Goal: Task Accomplishment & Management: Use online tool/utility

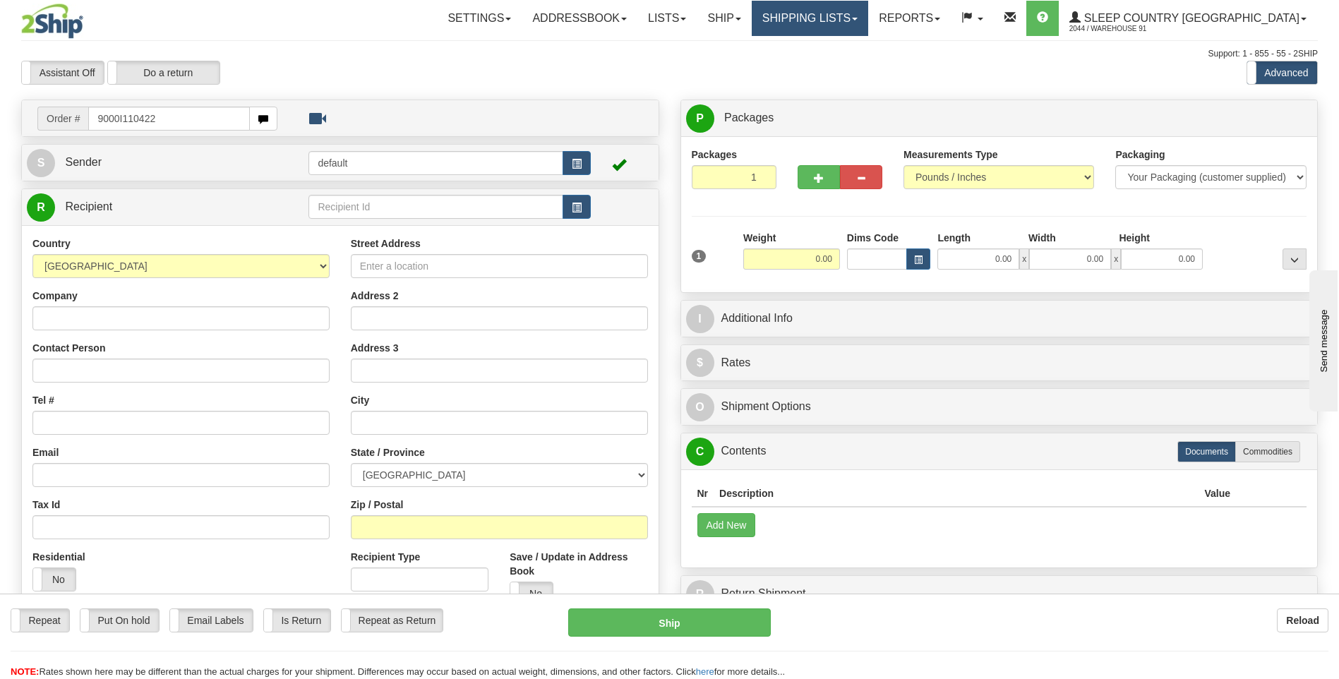
type input "9000I110422"
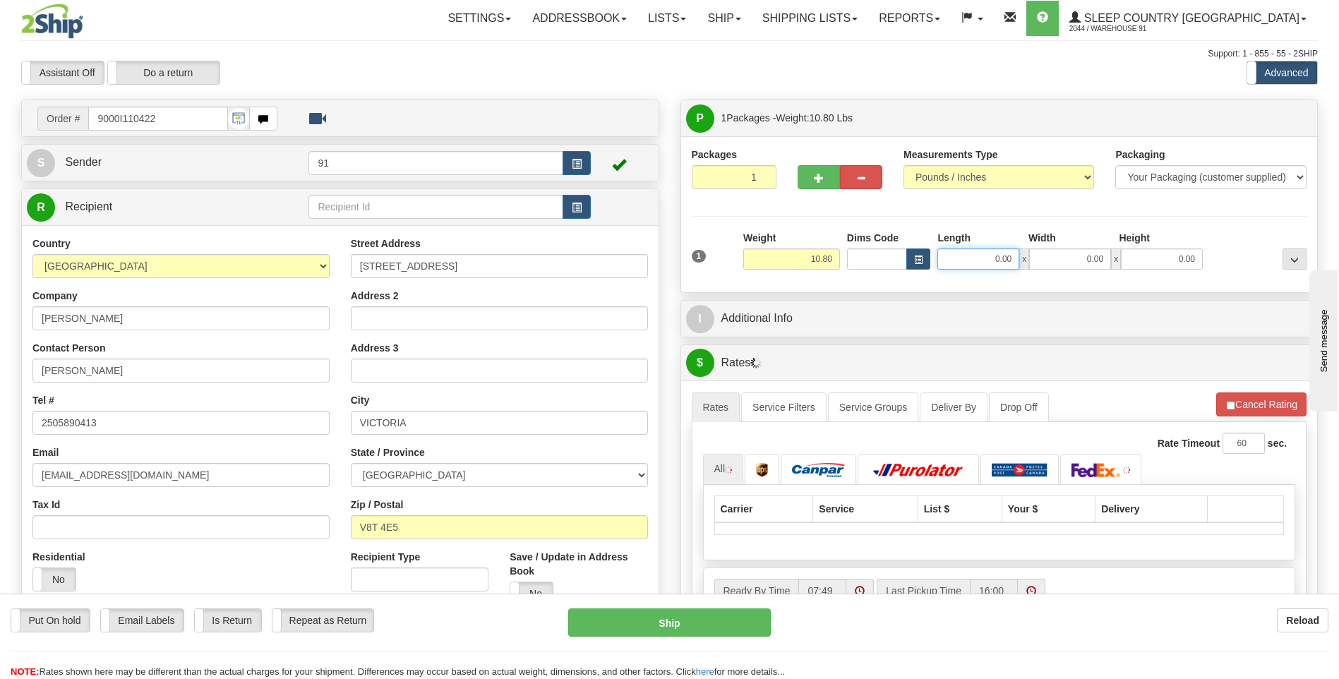
click at [970, 264] on input "0.00" at bounding box center [978, 258] width 82 height 21
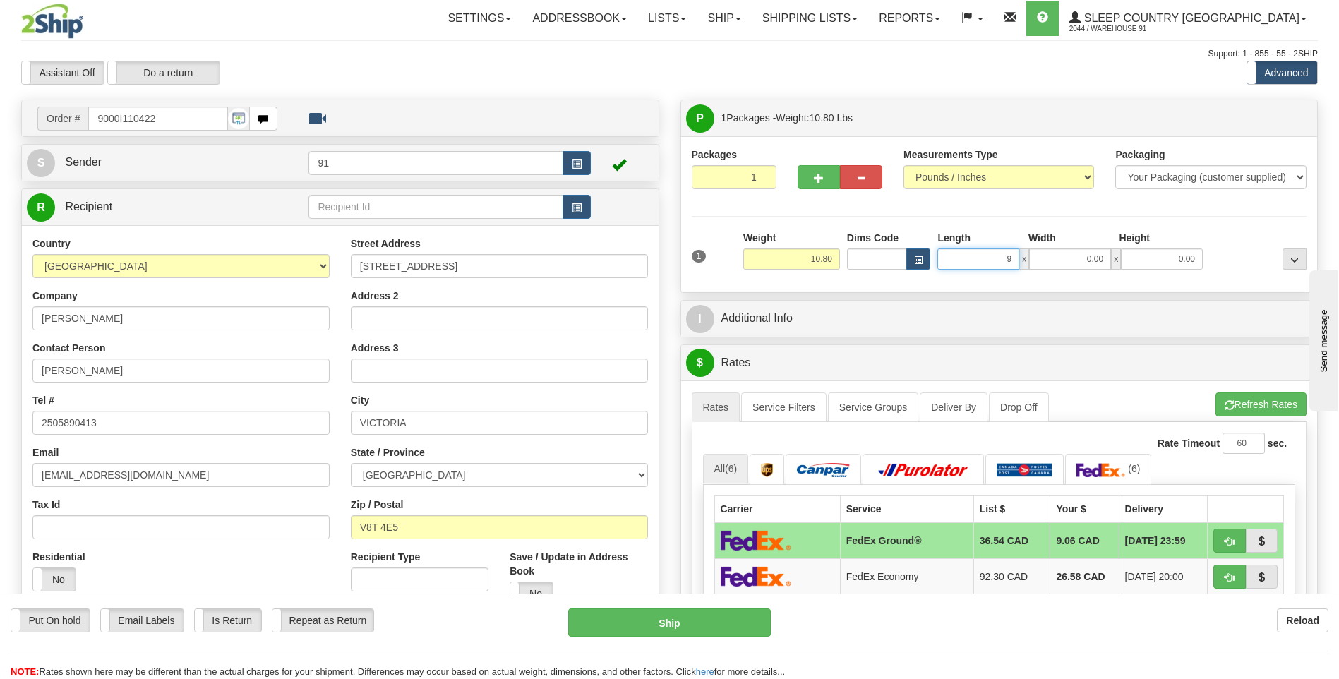
type input "9.00"
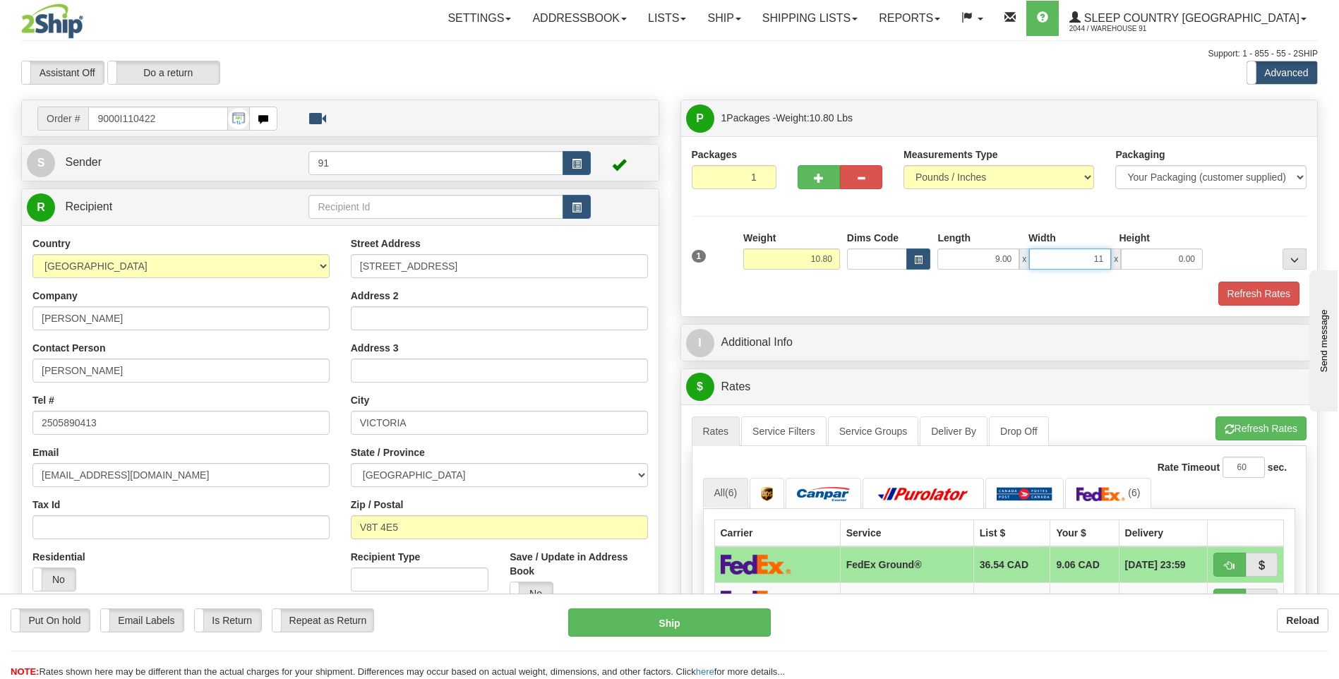
type input "11.00"
type input "1"
type input "7.00"
click at [1233, 290] on button "Refresh Rates" at bounding box center [1258, 294] width 81 height 24
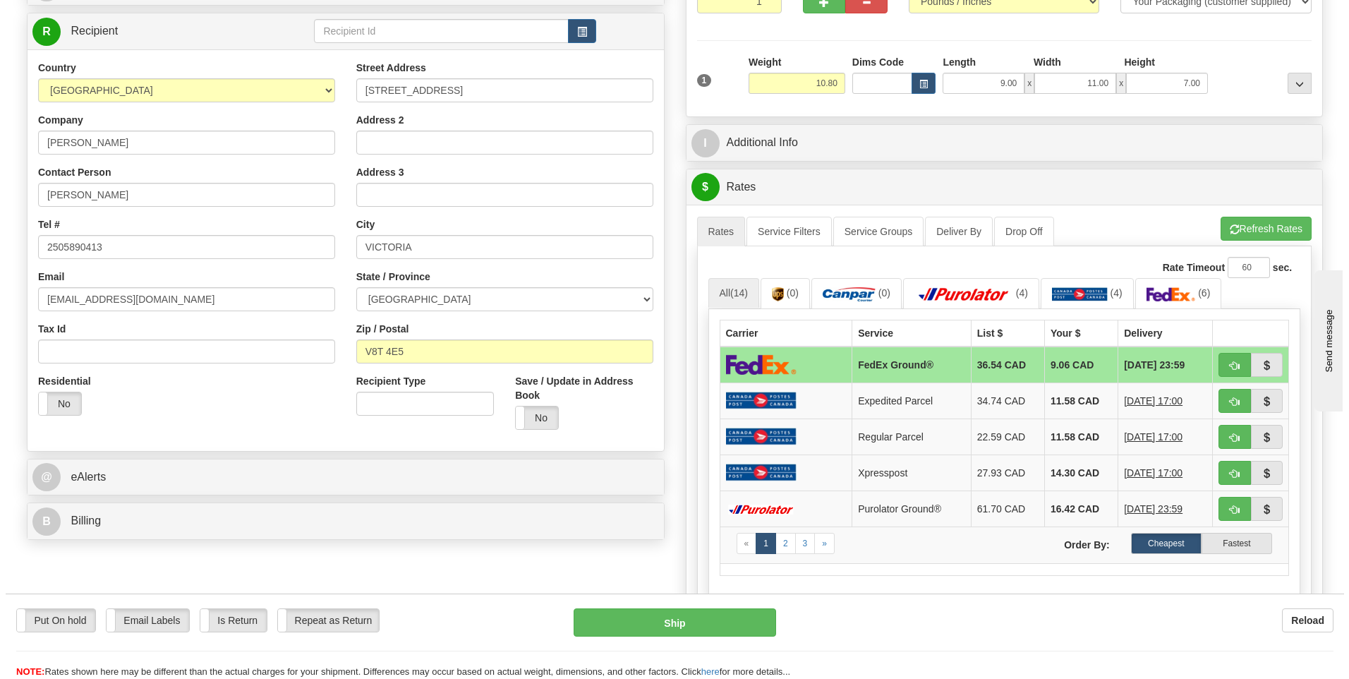
scroll to position [494, 0]
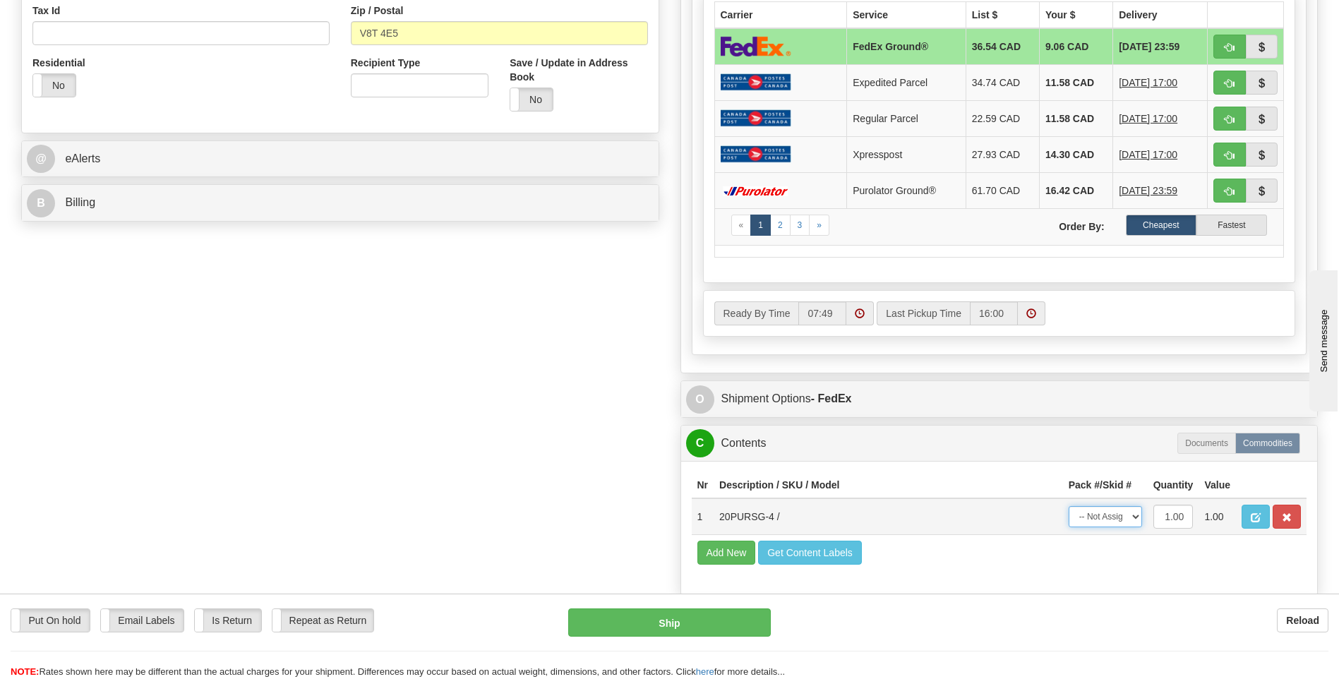
click at [1114, 514] on select "-- Not Assigned -- Package 1" at bounding box center [1104, 516] width 73 height 21
select select "0"
click at [1068, 506] on select "-- Not Assigned -- Package 1" at bounding box center [1104, 516] width 73 height 21
click at [728, 612] on button "Ship" at bounding box center [669, 622] width 202 height 28
type input "92"
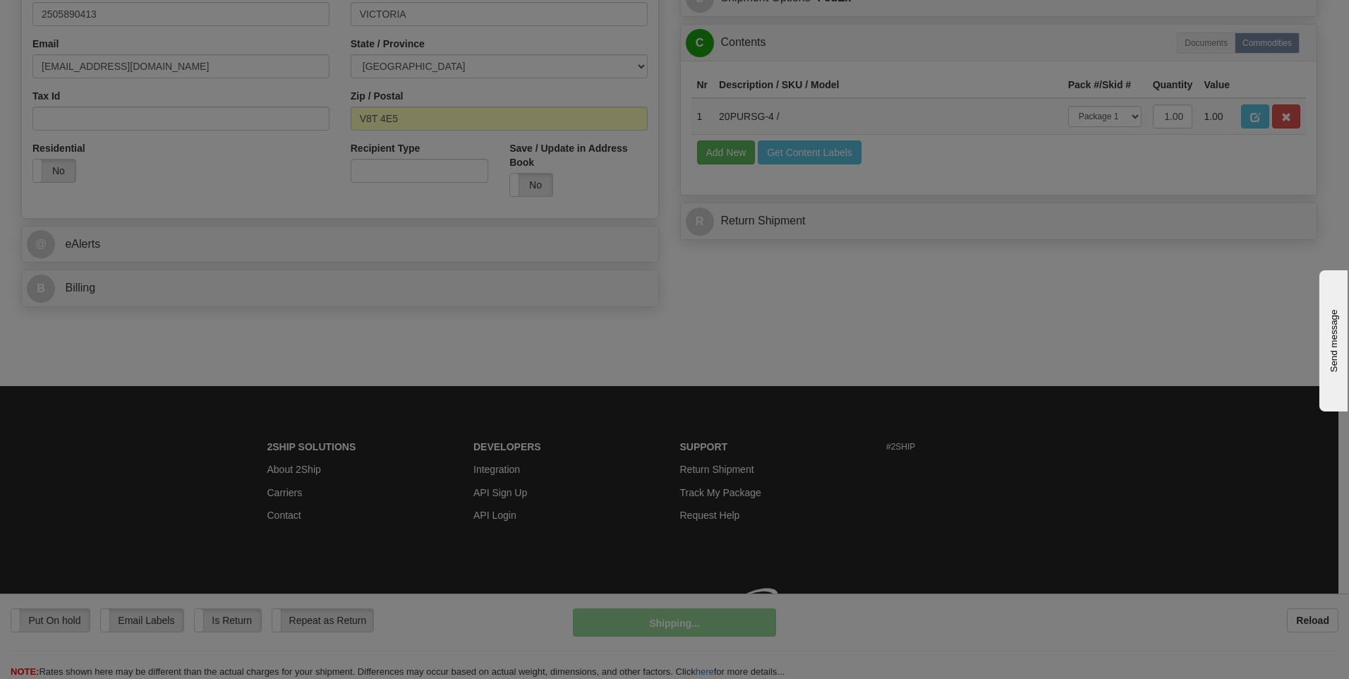
scroll to position [429, 0]
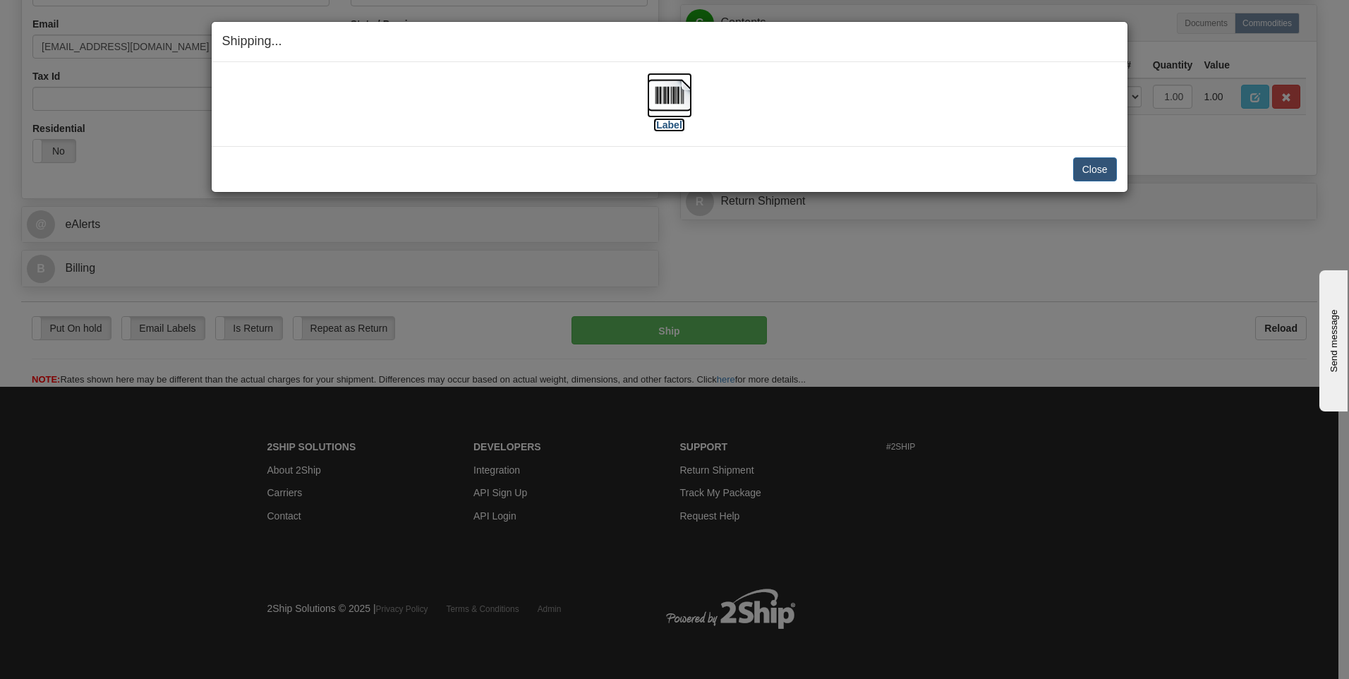
click at [675, 91] on img at bounding box center [669, 95] width 45 height 45
click at [1099, 166] on button "Close" at bounding box center [1095, 169] width 44 height 24
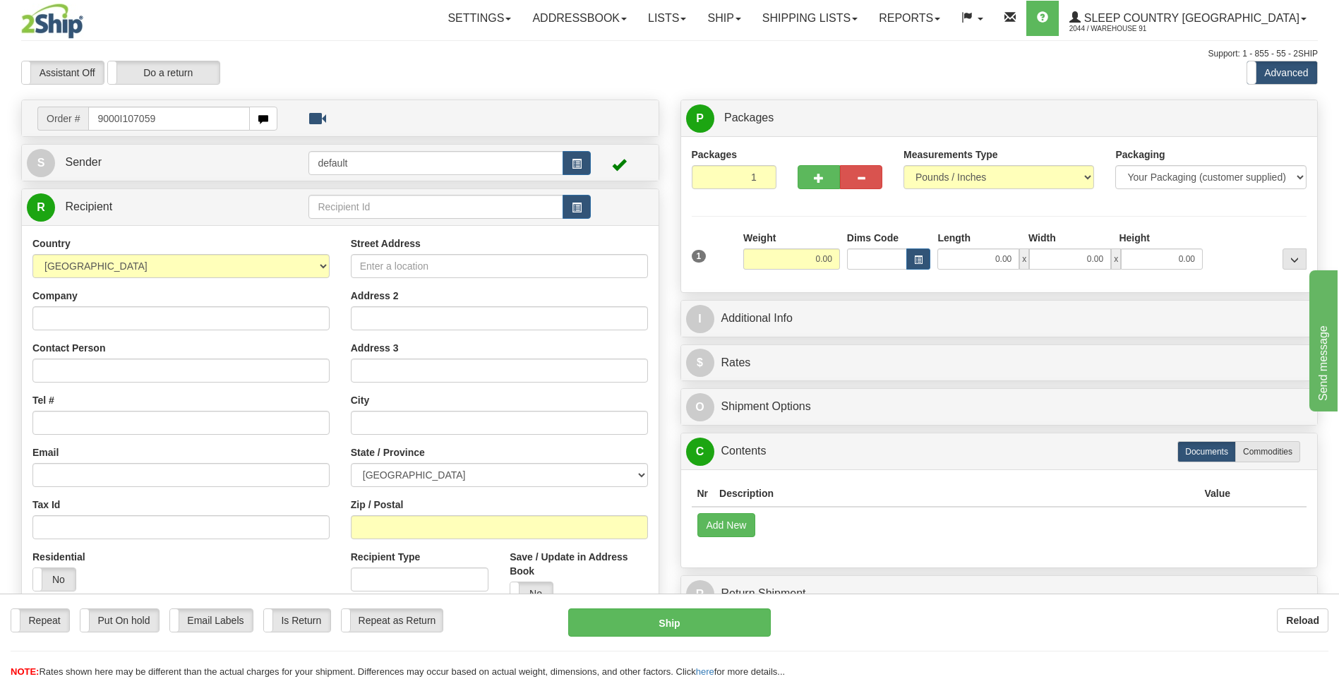
type input "9000I107059"
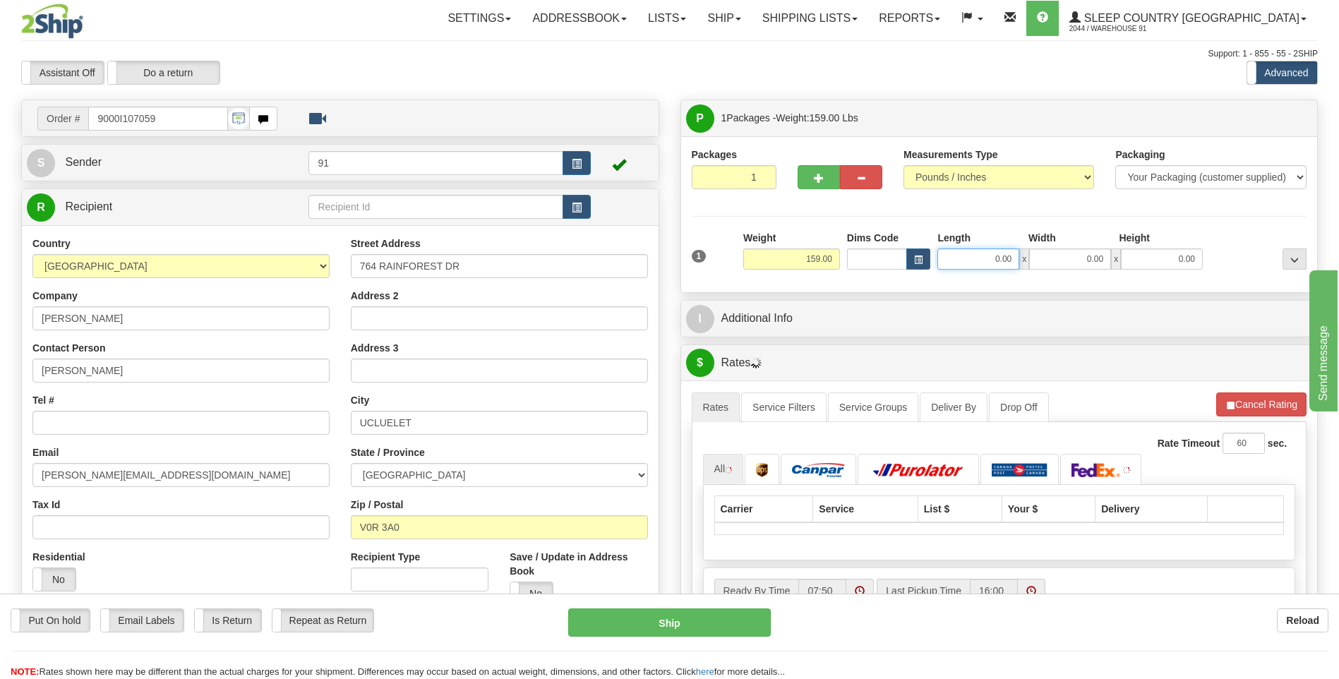
click at [982, 265] on input "0.00" at bounding box center [978, 258] width 82 height 21
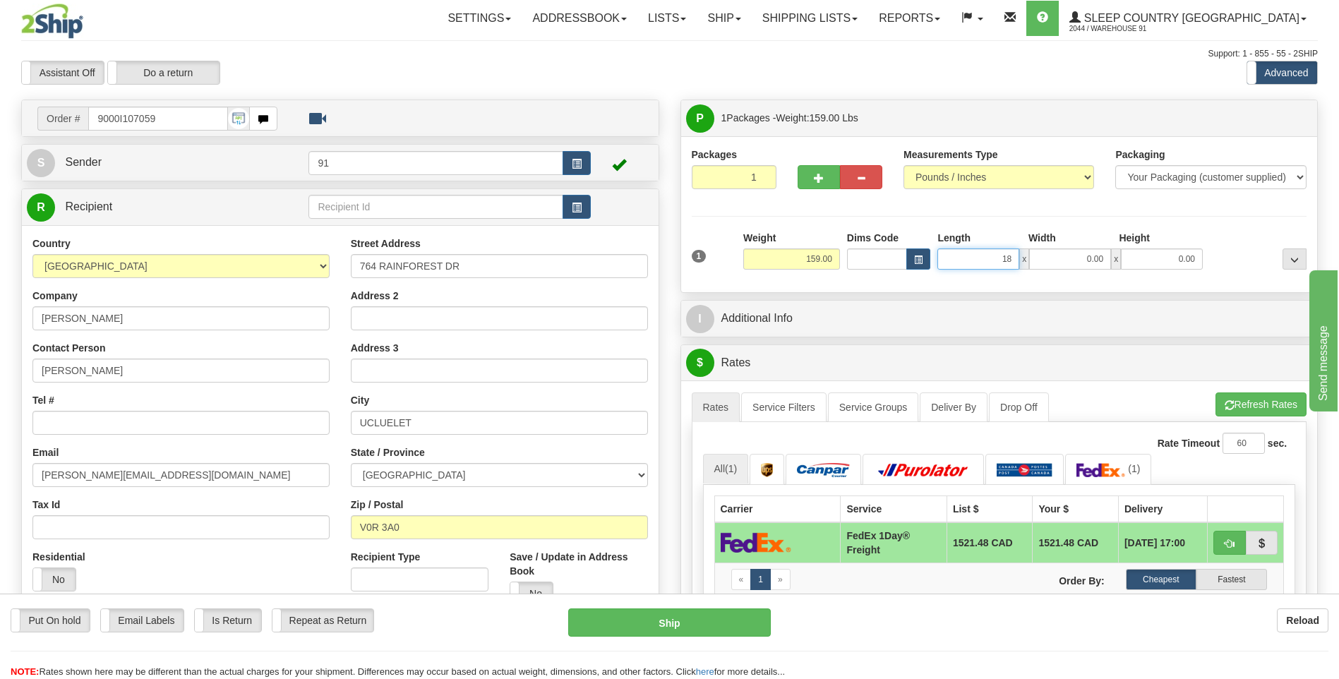
type input "18.00"
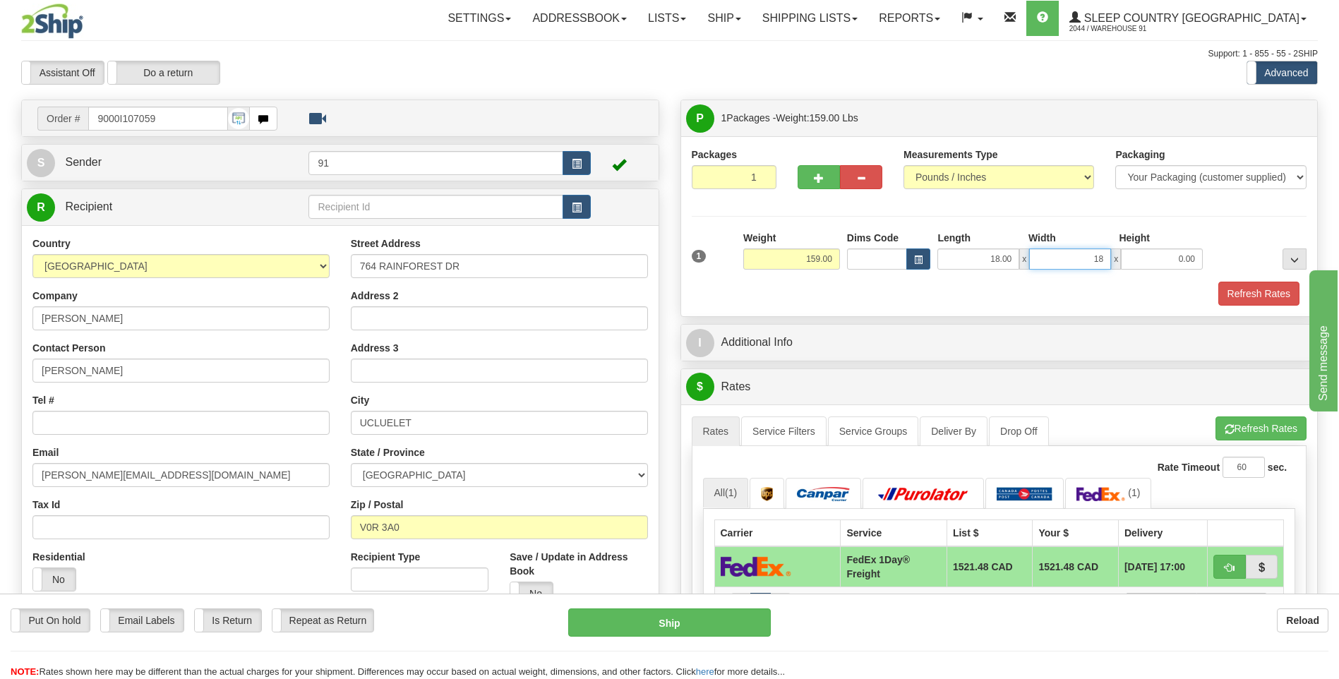
type input "18.00"
type input "42.00"
click at [1243, 291] on button "Refresh Rates" at bounding box center [1258, 294] width 81 height 24
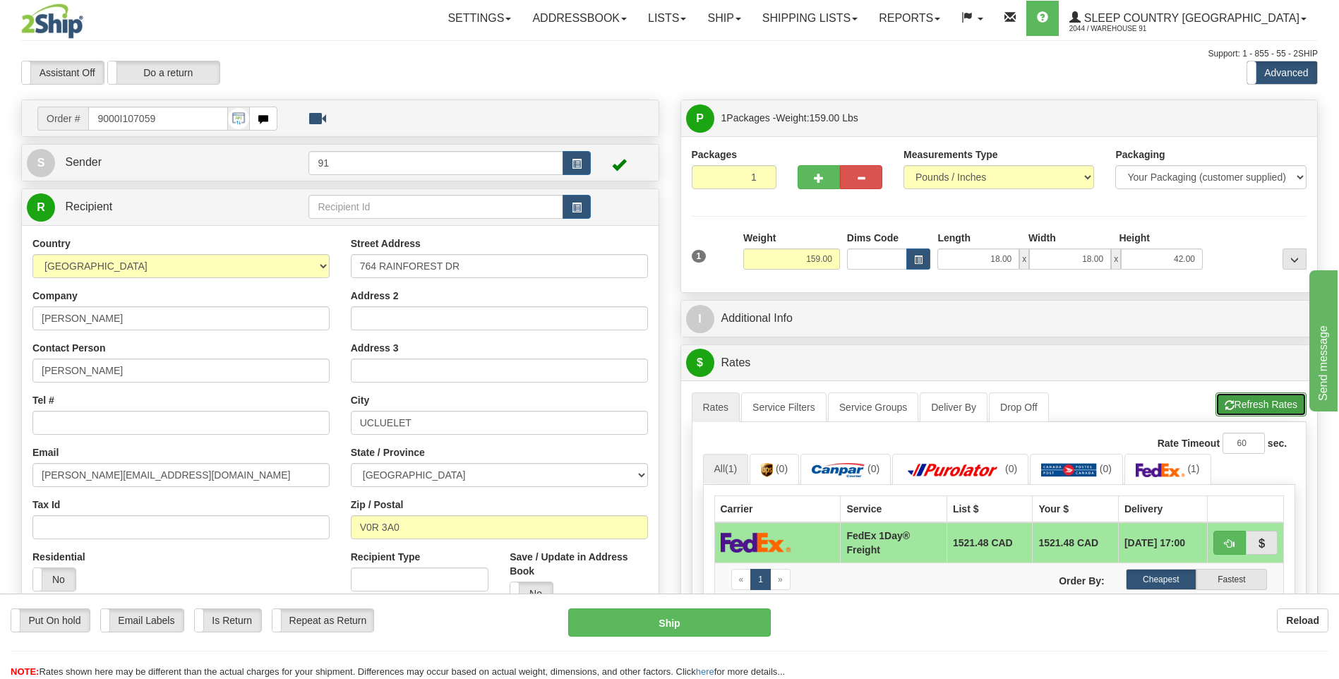
click at [1246, 402] on button "Refresh Rates" at bounding box center [1260, 404] width 91 height 24
click at [860, 23] on link "Shipping lists" at bounding box center [810, 18] width 116 height 35
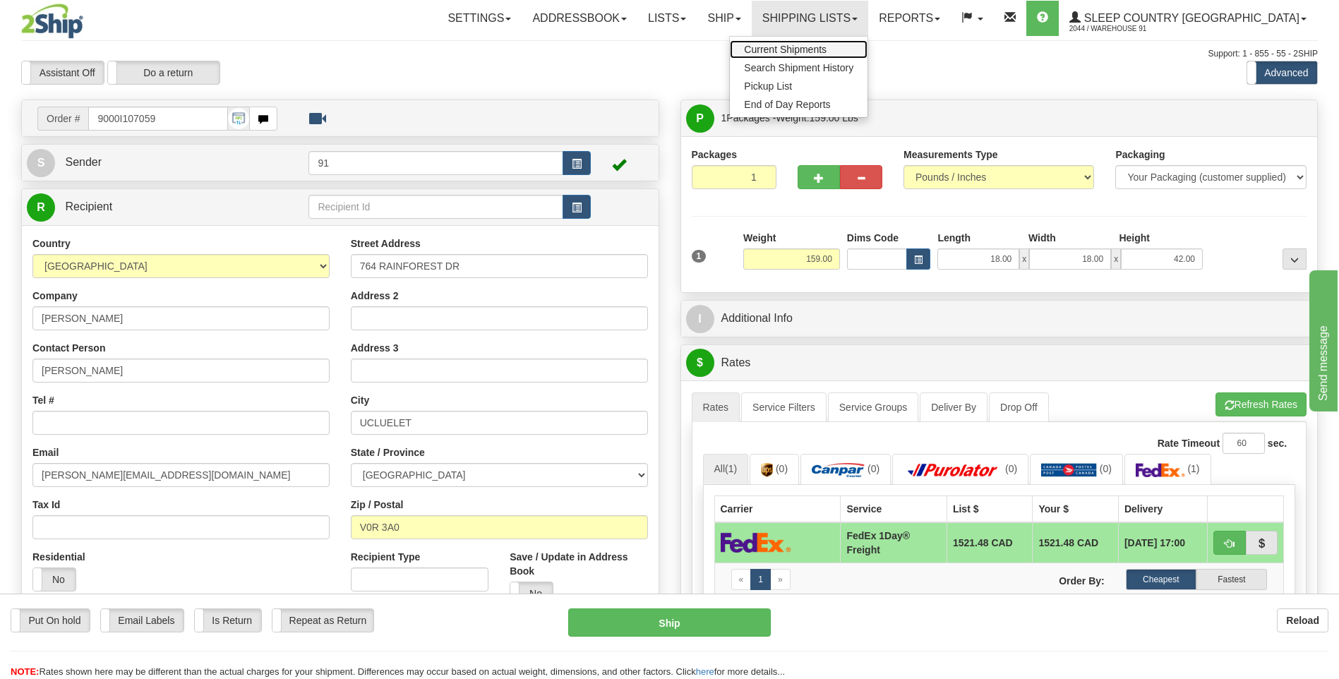
click at [826, 52] on span "Current Shipments" at bounding box center [785, 49] width 83 height 11
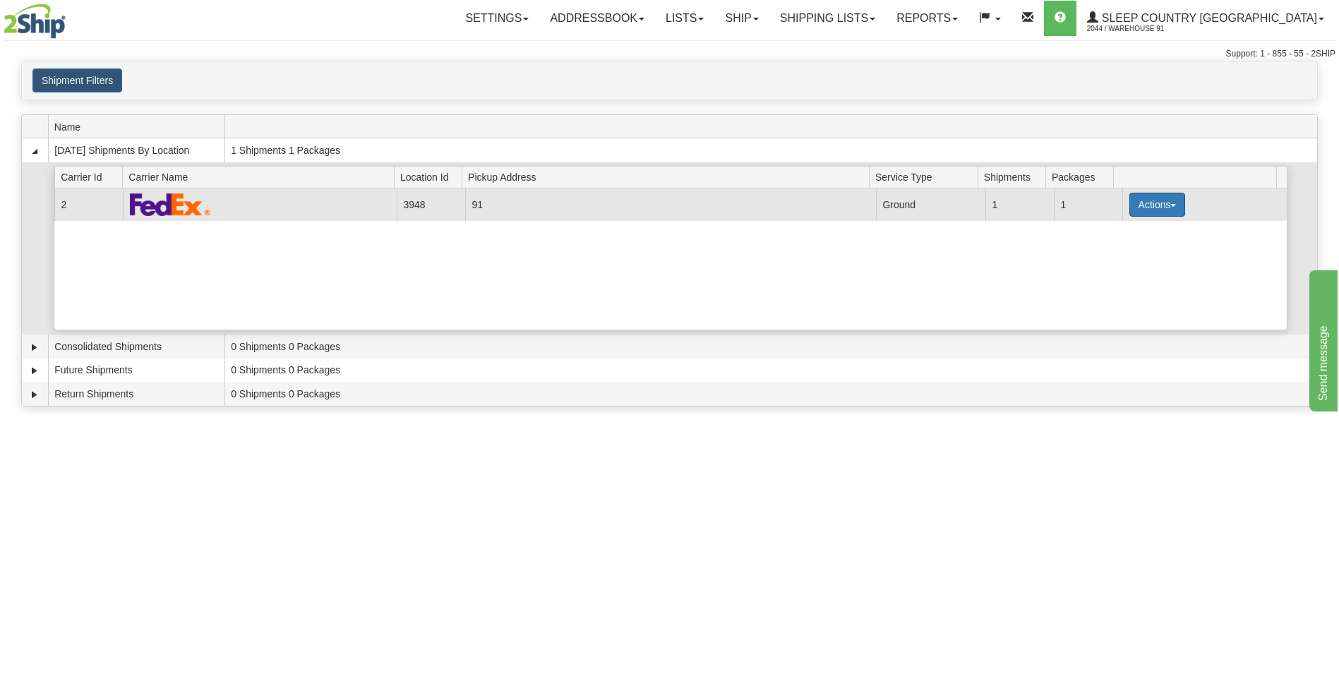
click at [1155, 195] on button "Actions" at bounding box center [1157, 205] width 56 height 24
click at [1115, 248] on span "Close" at bounding box center [1101, 249] width 32 height 10
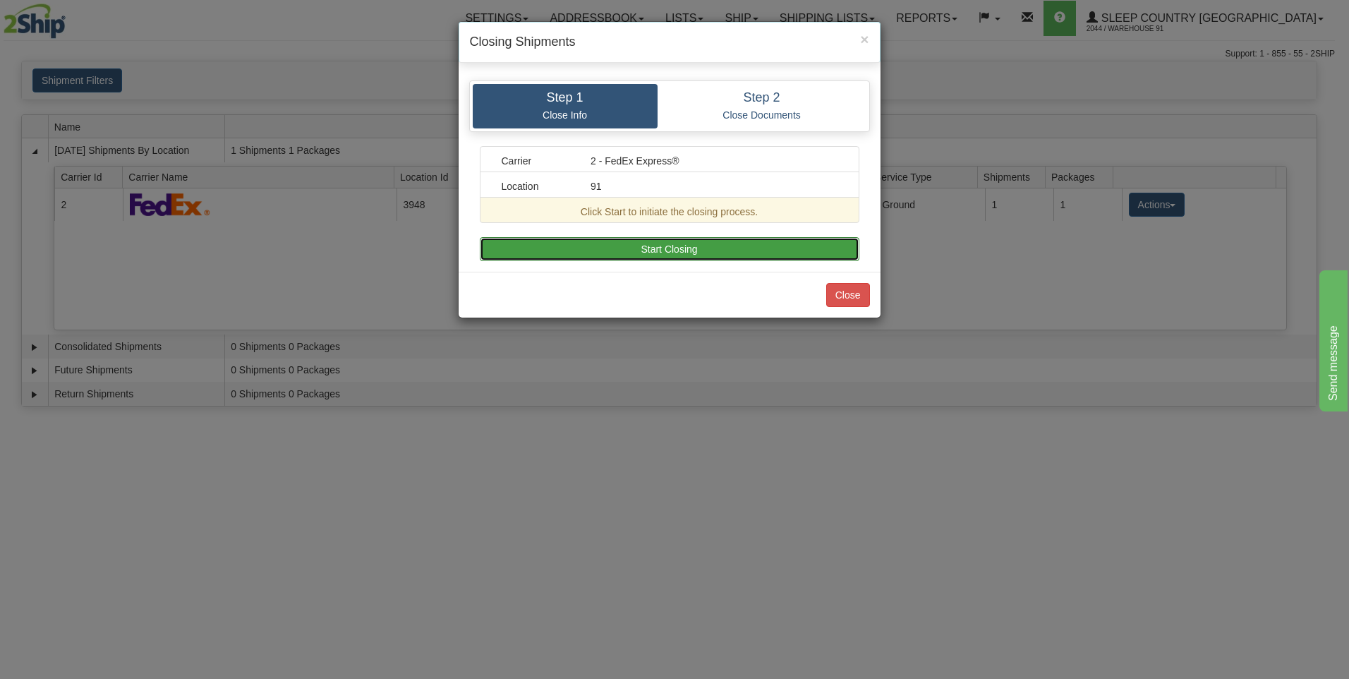
click at [706, 250] on button "Start Closing" at bounding box center [670, 249] width 380 height 24
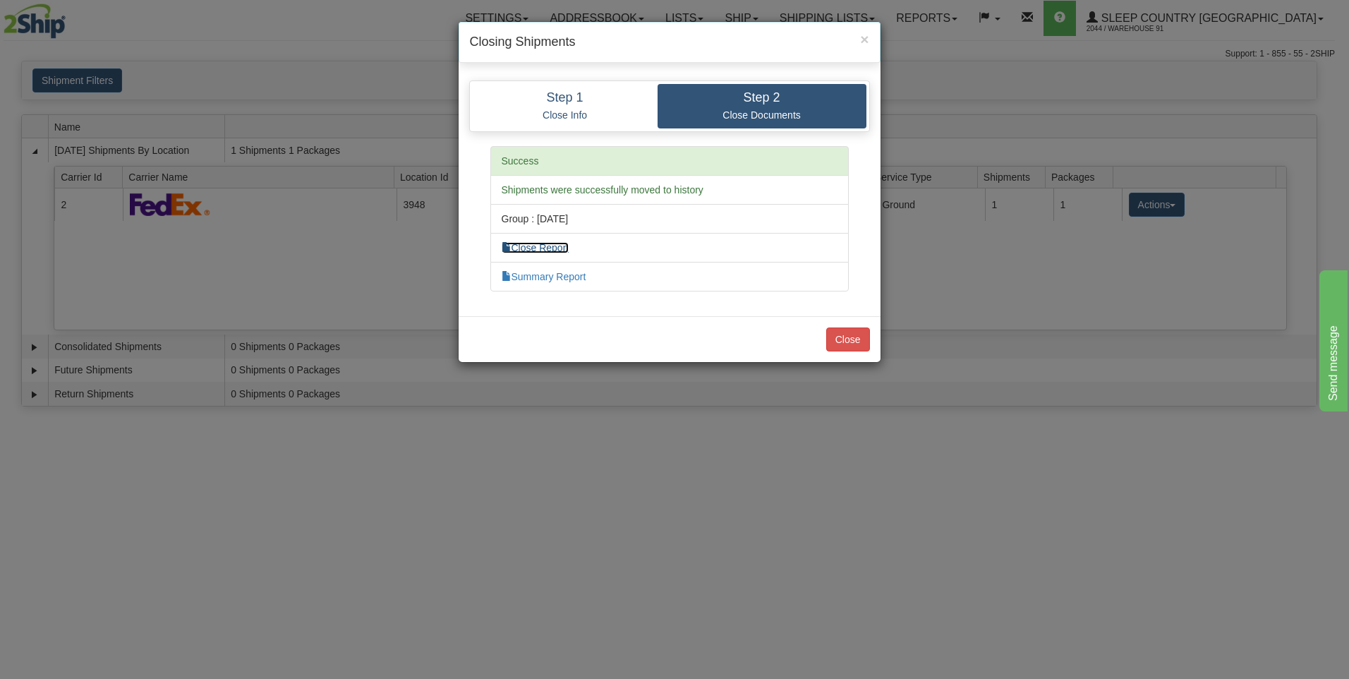
click at [564, 243] on link "Close Report" at bounding box center [536, 247] width 68 height 11
click at [553, 278] on link "Summary Report" at bounding box center [544, 276] width 85 height 11
click at [855, 339] on button "Close" at bounding box center [848, 339] width 44 height 24
